Goal: Register for event/course

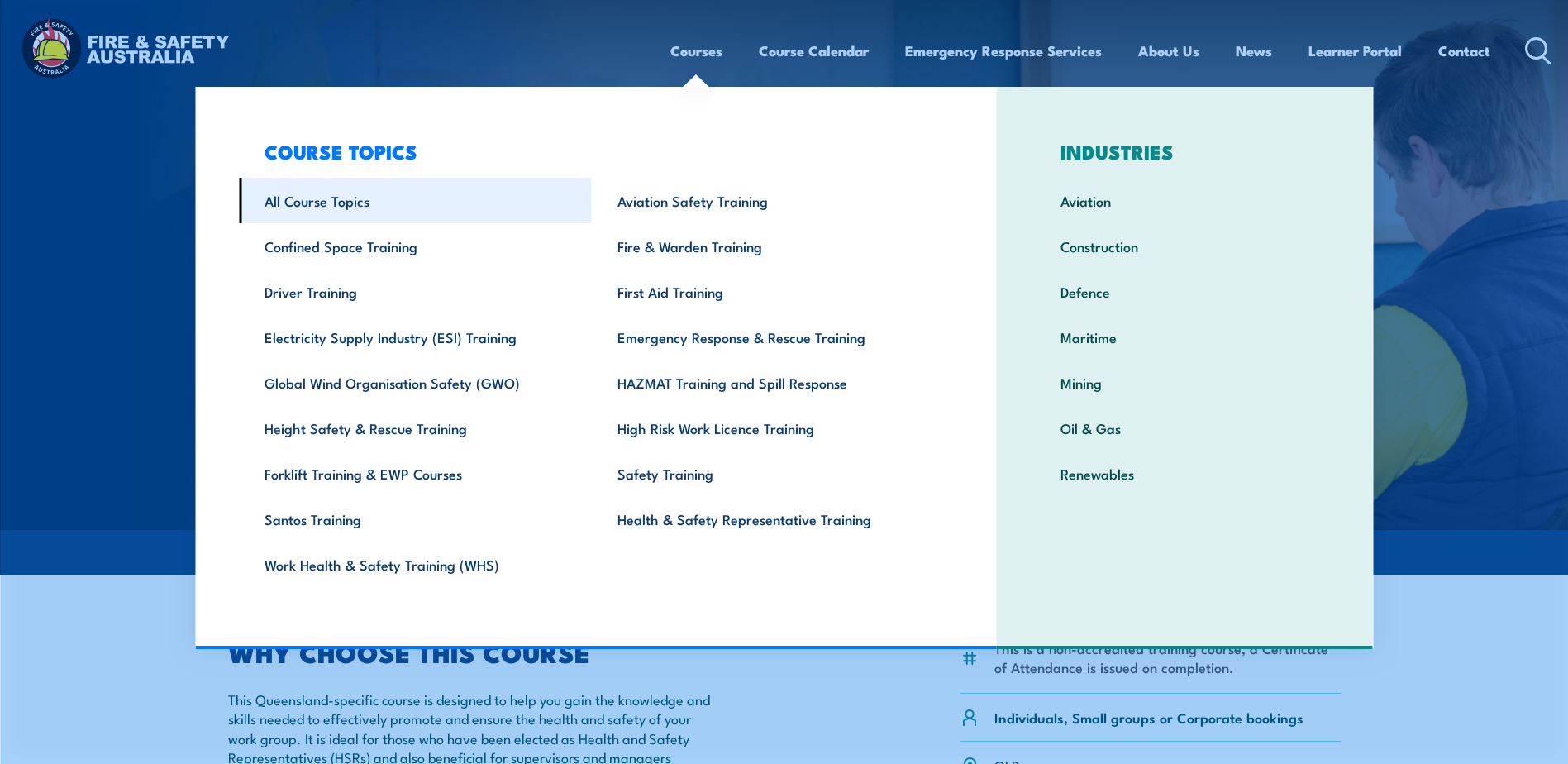
click at [335, 207] on link "All Course Topics" at bounding box center [415, 199] width 353 height 45
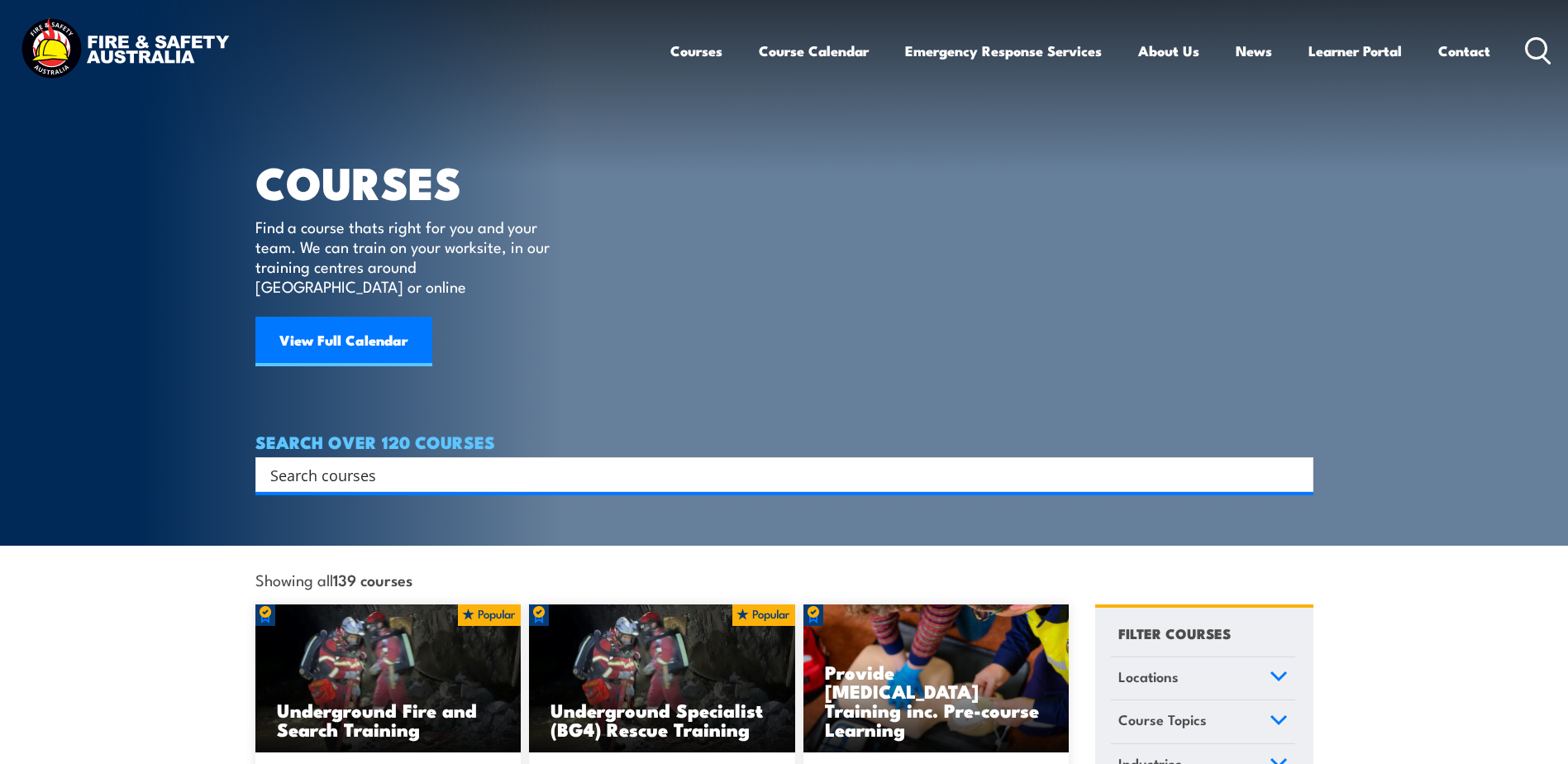
click at [492, 462] on input "Search input" at bounding box center [773, 475] width 1006 height 25
type input "hsr"
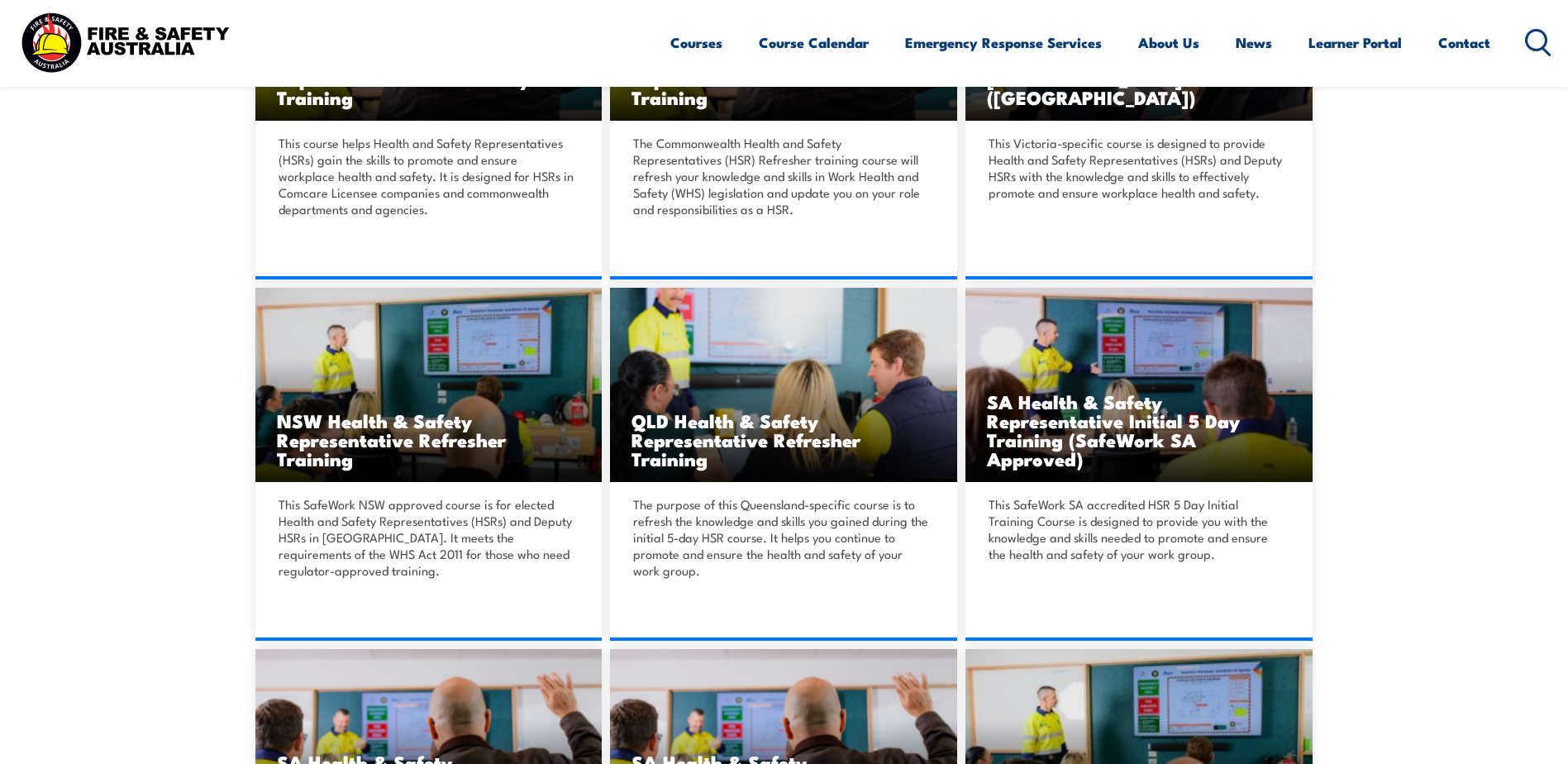
scroll to position [661, 0]
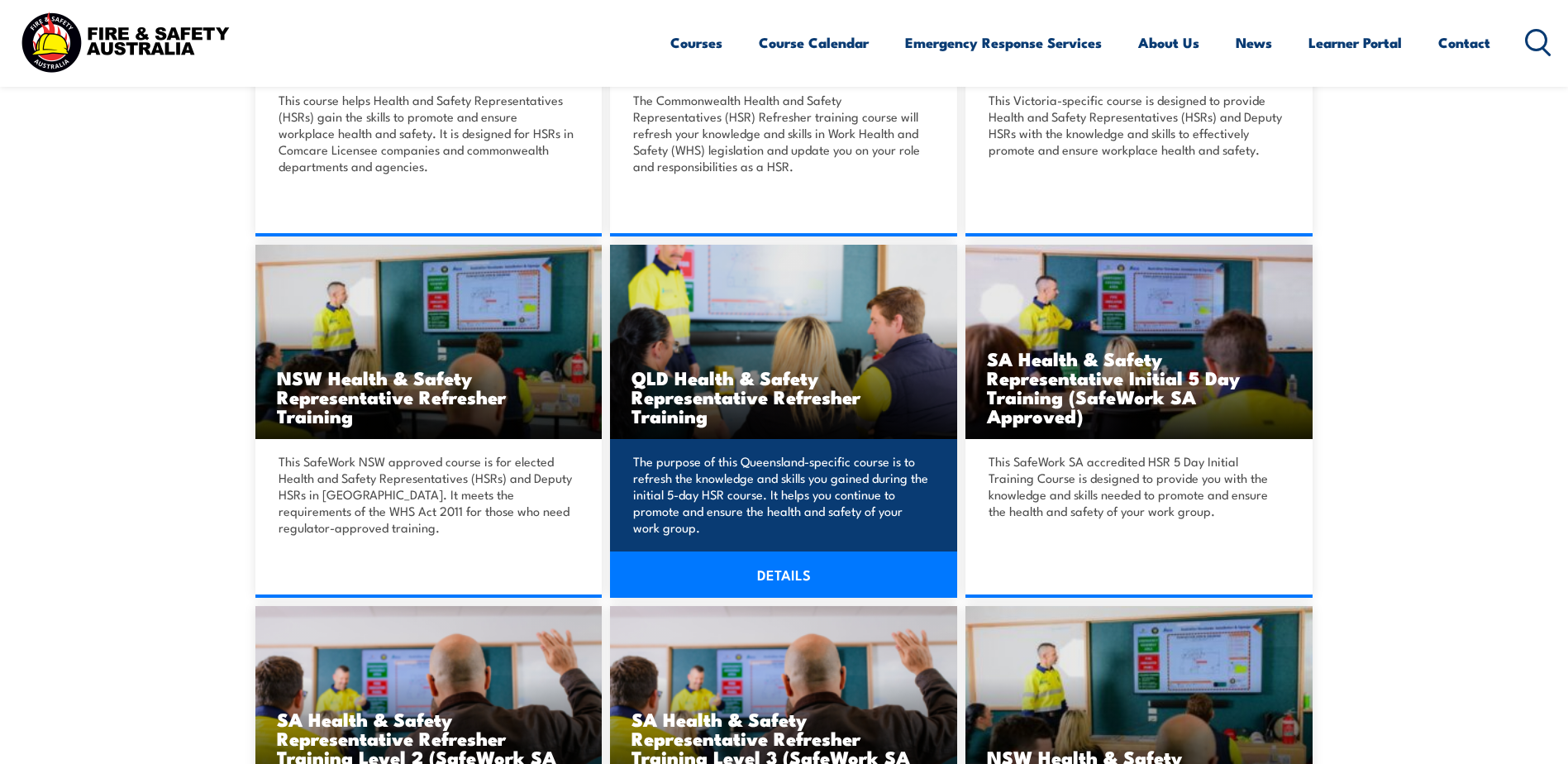
click at [696, 349] on img at bounding box center [783, 342] width 347 height 195
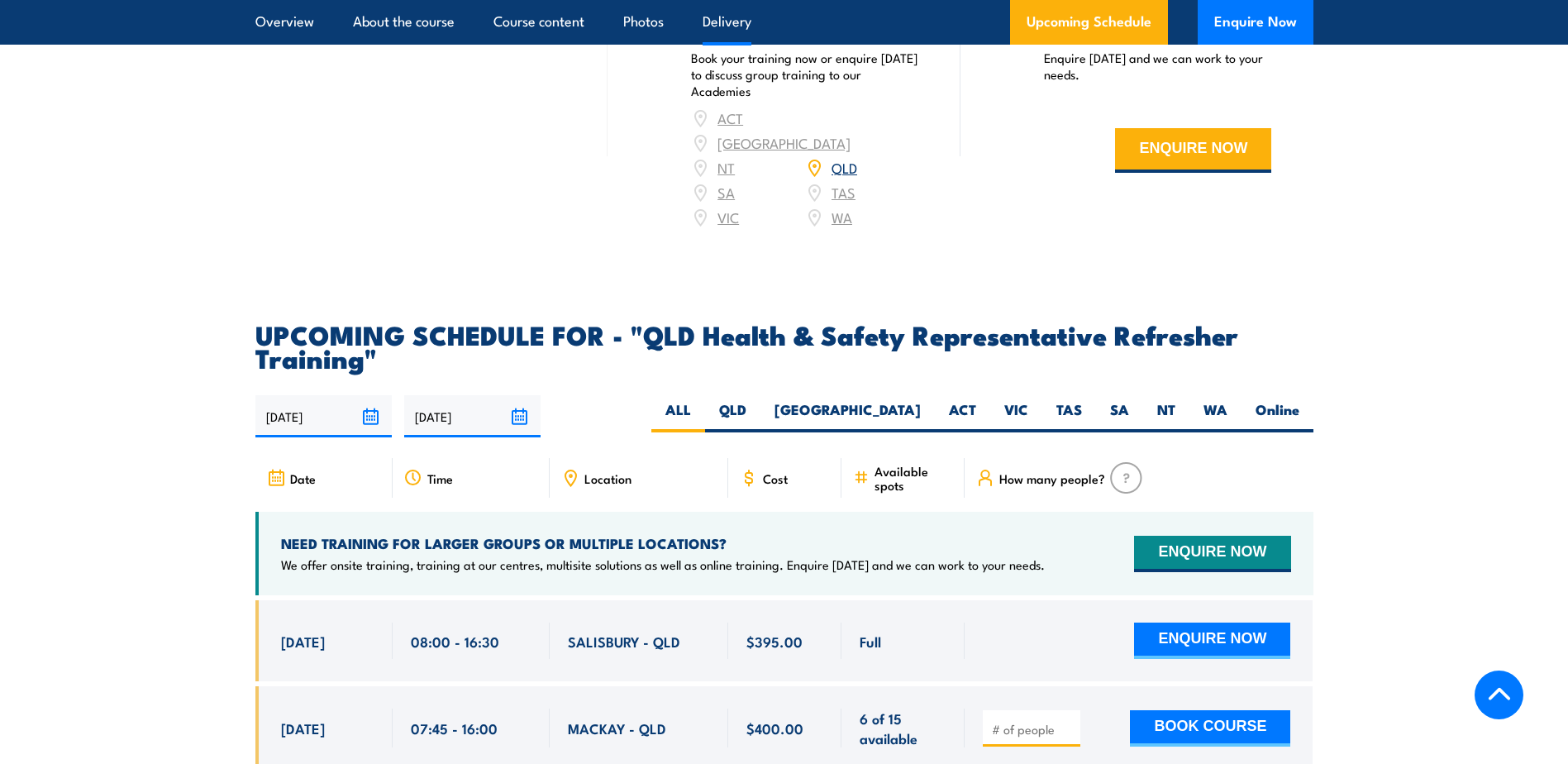
scroll to position [2563, 0]
click at [760, 418] on label "QLD" at bounding box center [732, 414] width 55 height 32
click at [757, 410] on input "QLD" at bounding box center [751, 404] width 11 height 11
radio input "true"
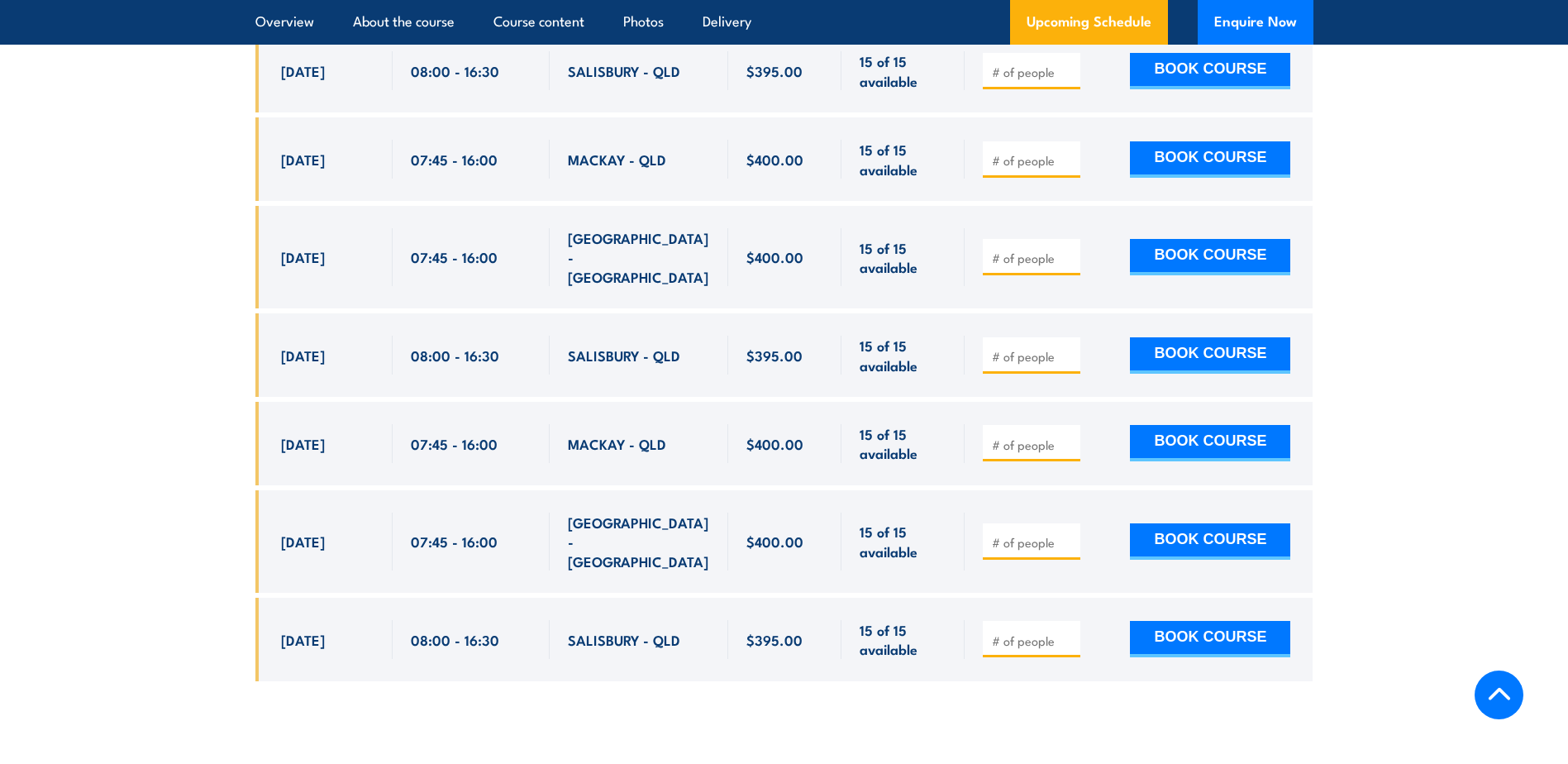
scroll to position [3890, 0]
